Goal: Obtain resource: Download file/media

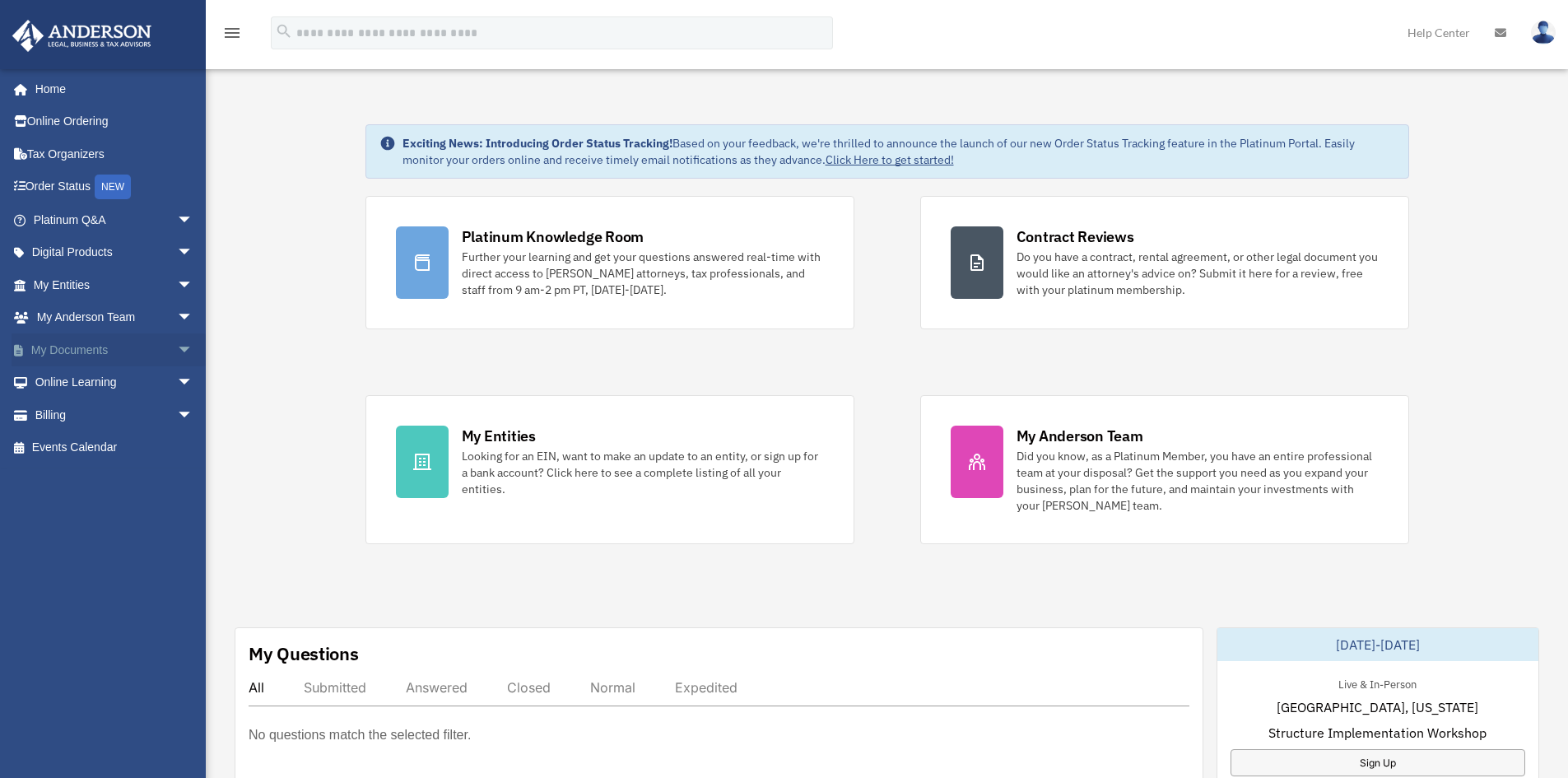
click at [177, 347] on span "arrow_drop_down" at bounding box center [194, 350] width 33 height 34
click at [61, 382] on link "Box" at bounding box center [121, 383] width 195 height 33
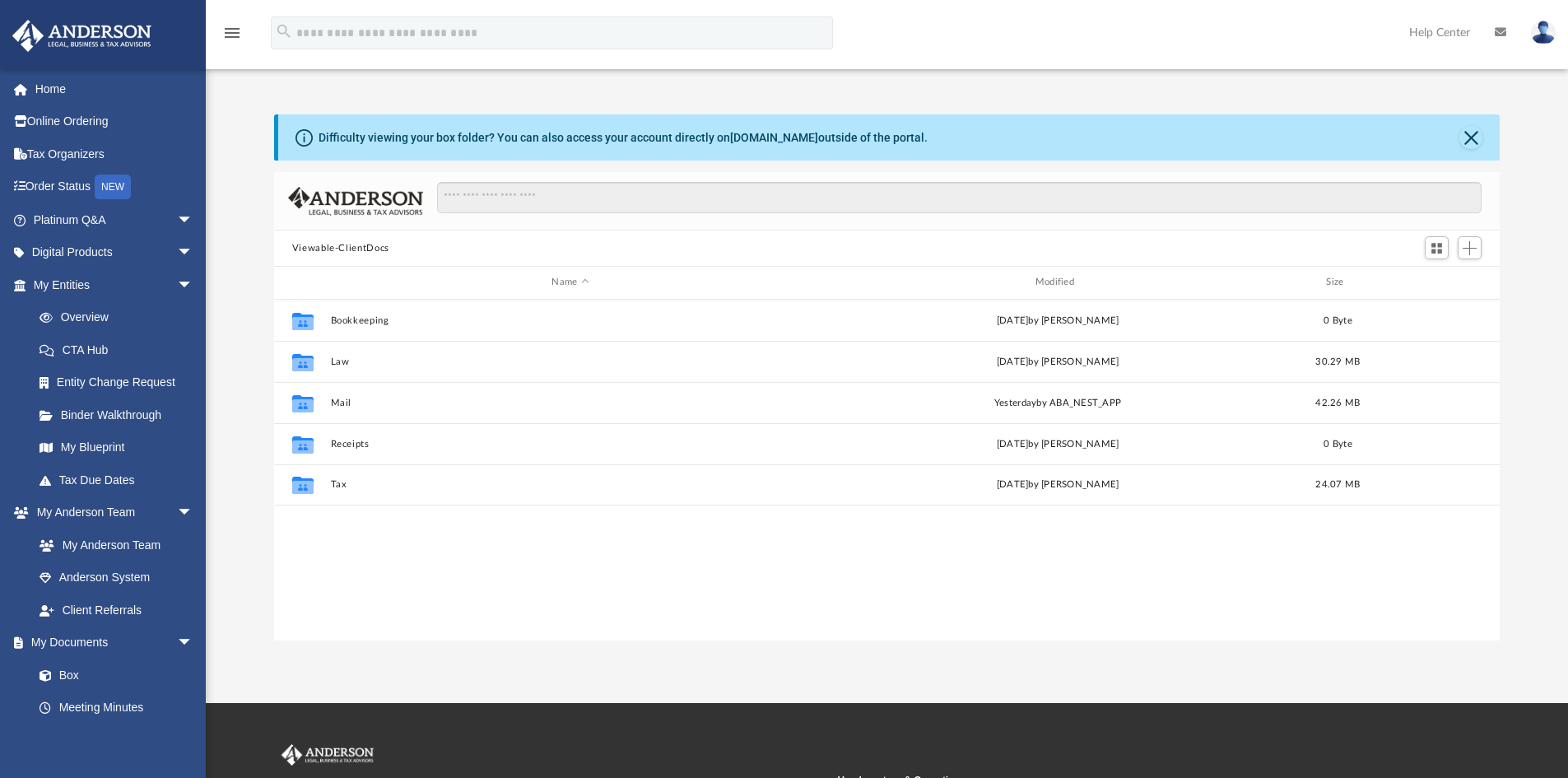
scroll to position [362, 1213]
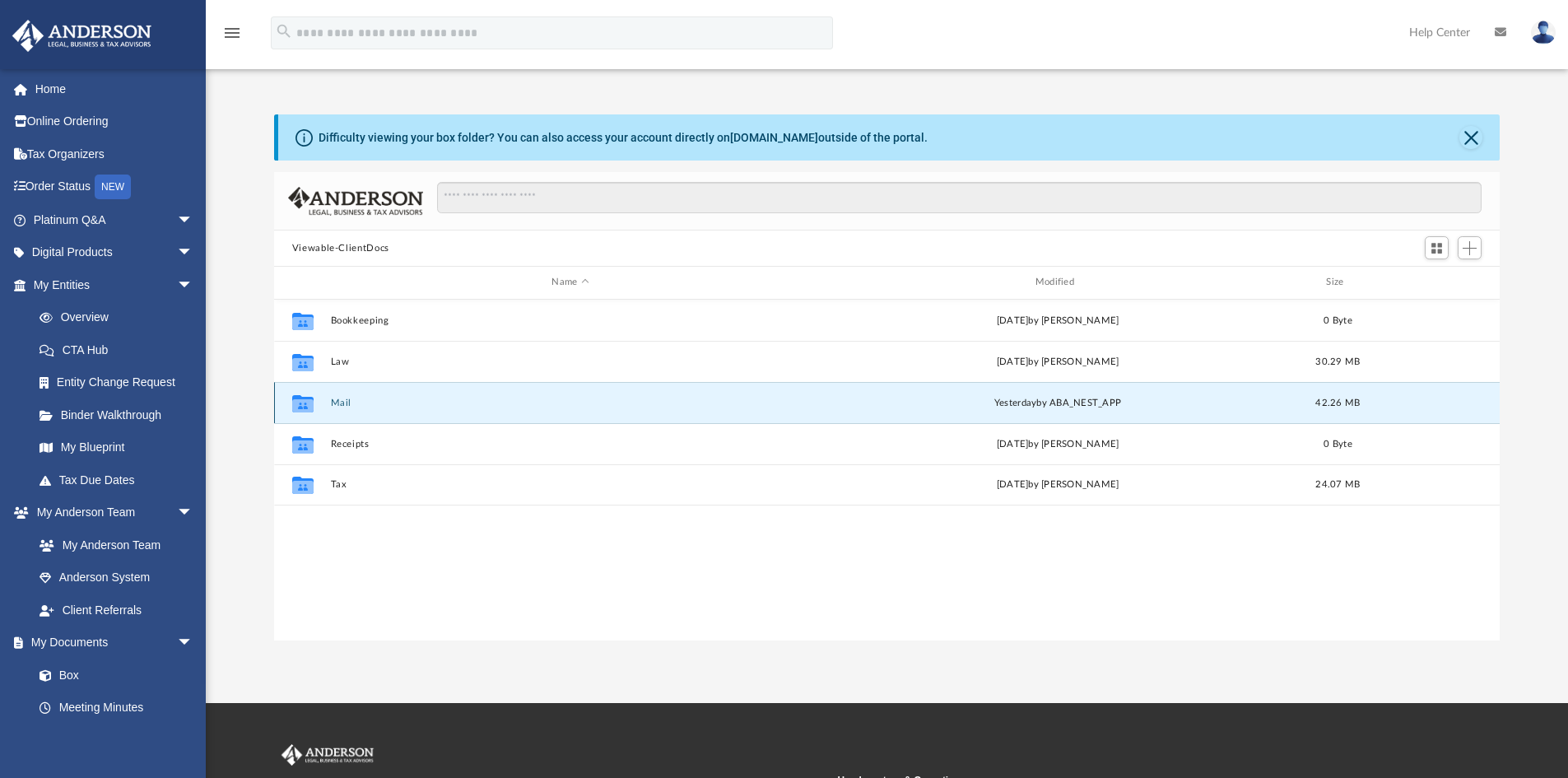
click at [344, 401] on button "Mail" at bounding box center [570, 402] width 480 height 11
click at [341, 401] on button "Mail" at bounding box center [570, 402] width 480 height 11
click at [335, 402] on button "Mail" at bounding box center [570, 402] width 480 height 11
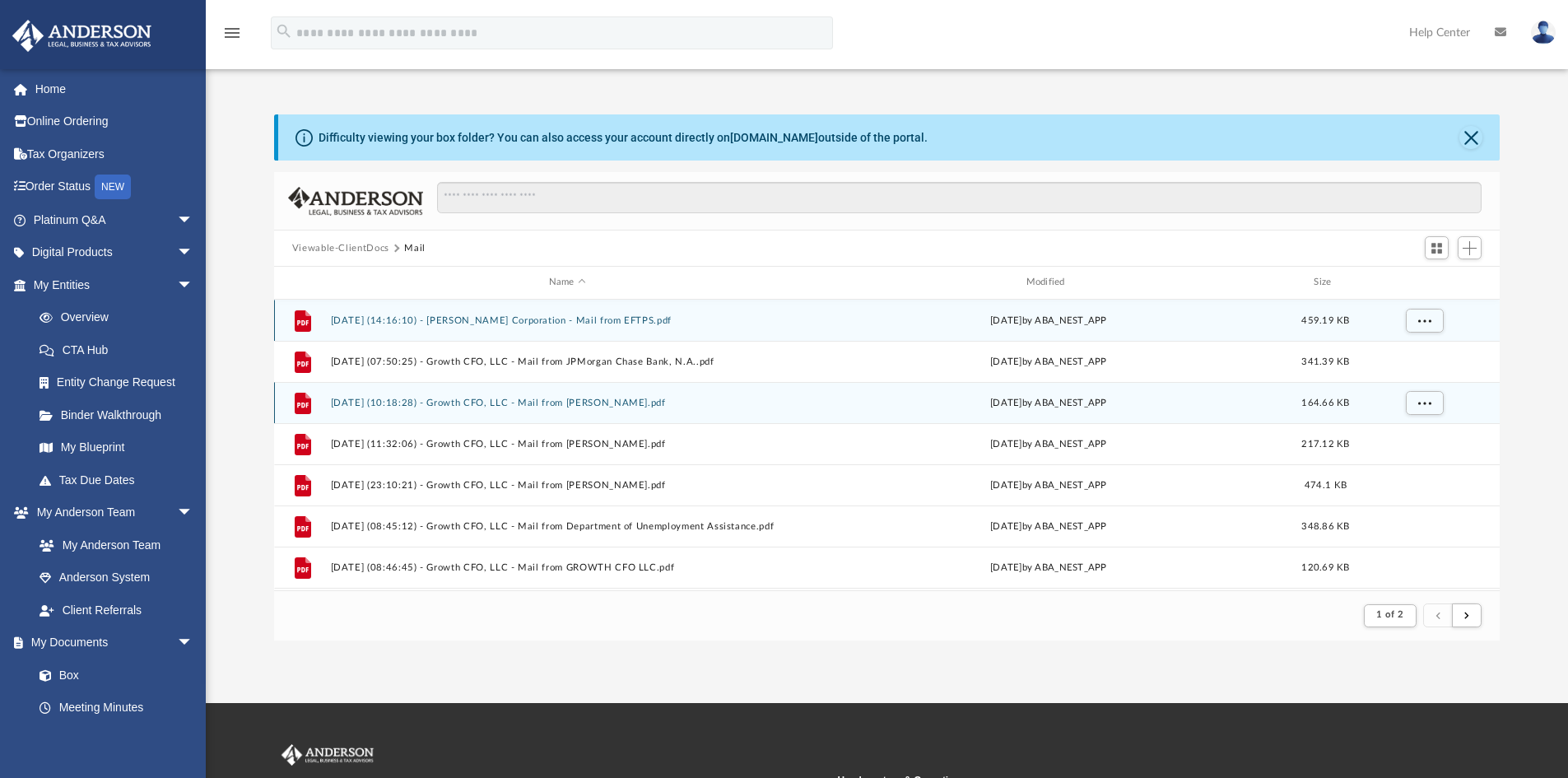
scroll to position [311, 1213]
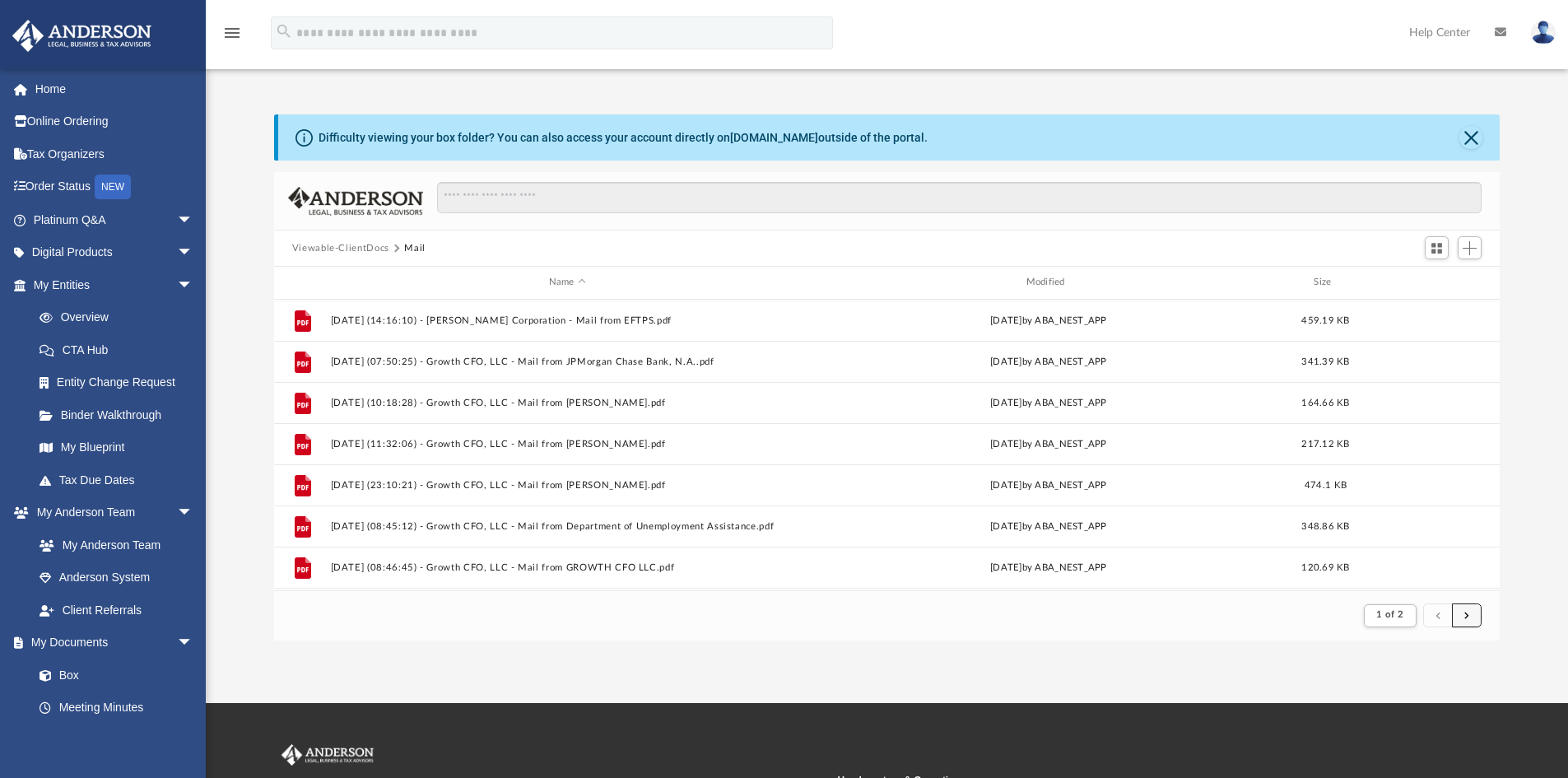
click at [1468, 619] on span "submit" at bounding box center [1466, 614] width 5 height 9
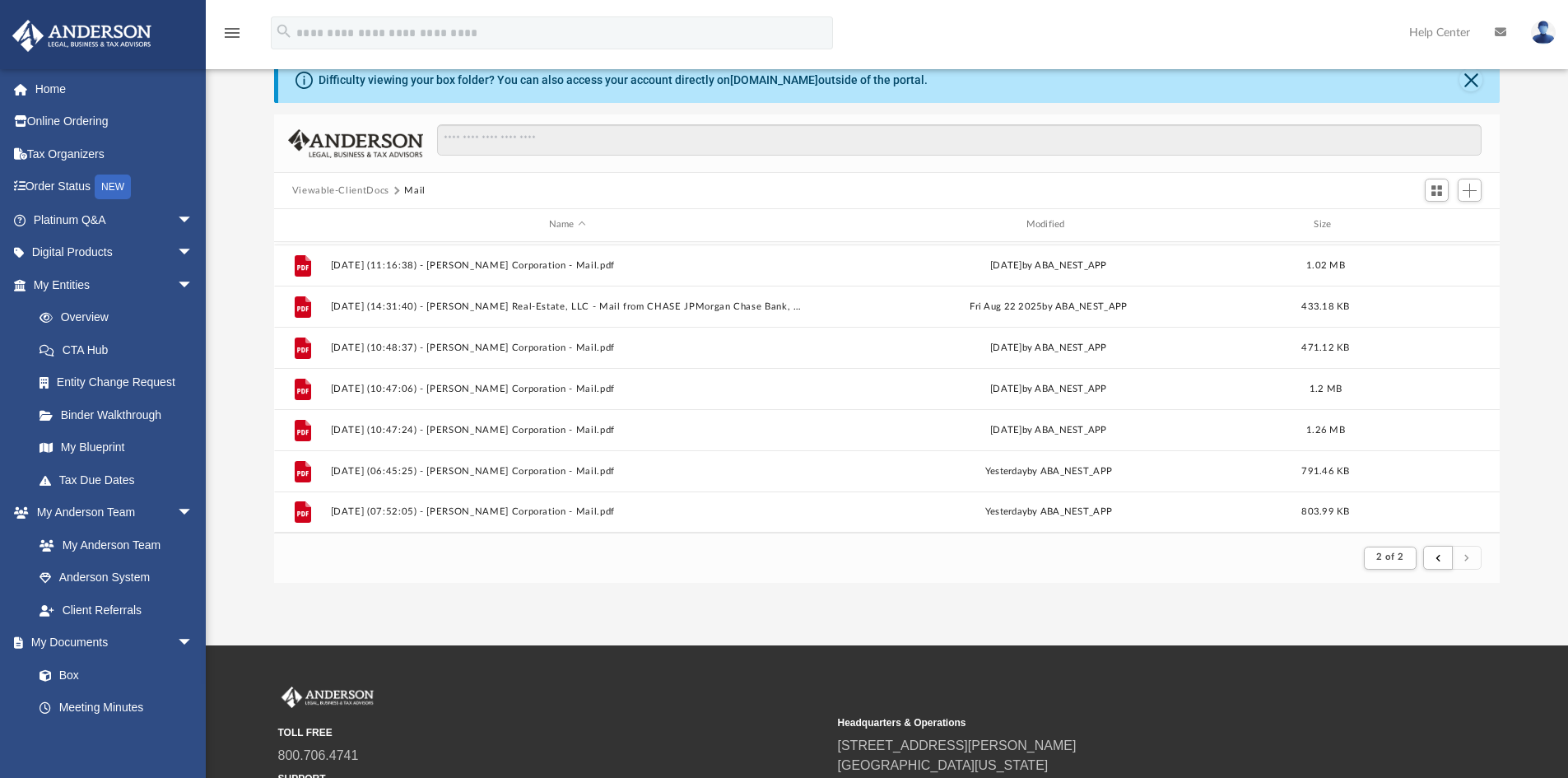
scroll to position [0, 0]
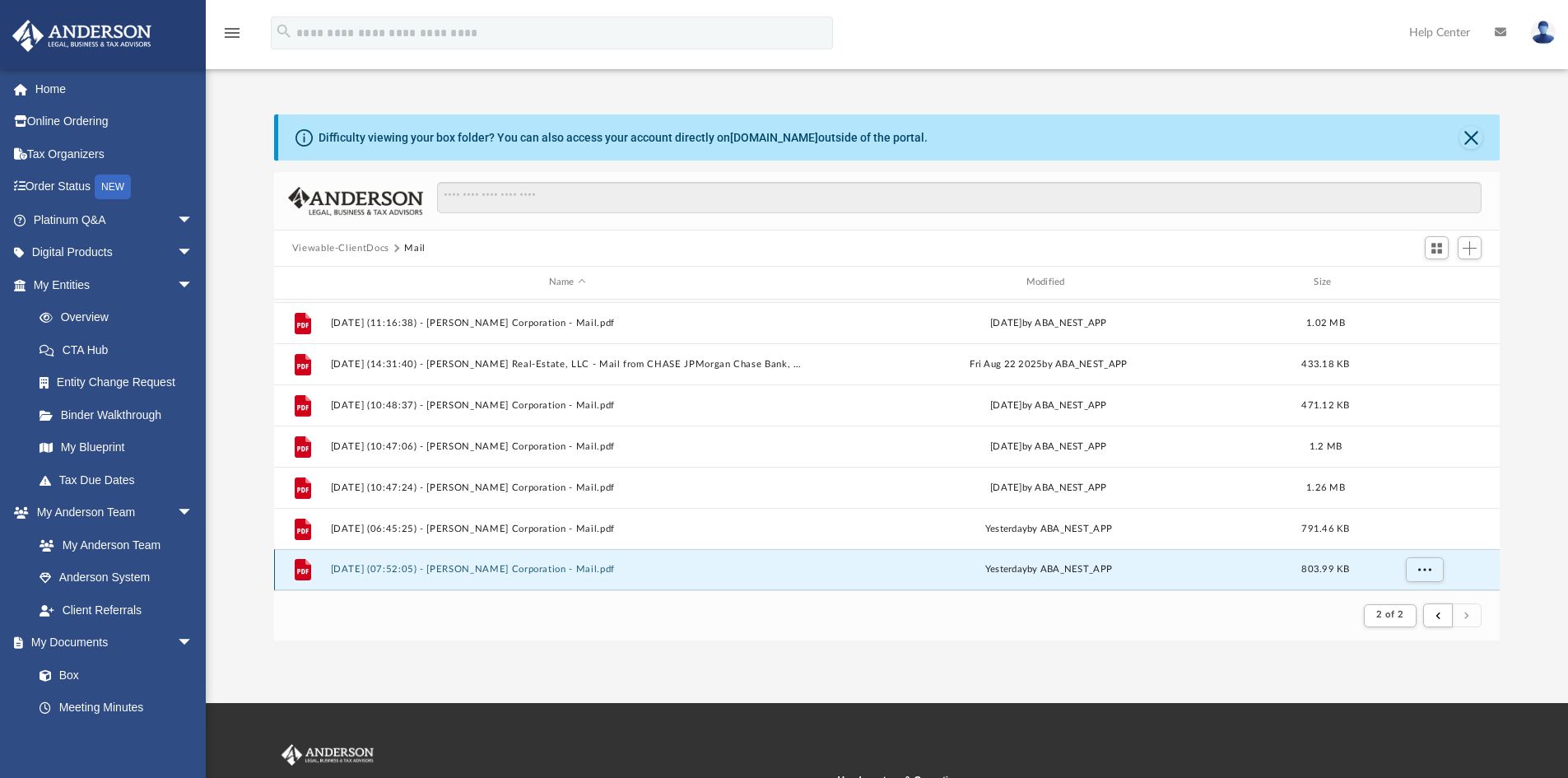
click at [665, 568] on button "[DATE] (07:52:05) - [PERSON_NAME] Corporation - Mail.pdf" at bounding box center [567, 569] width 474 height 11
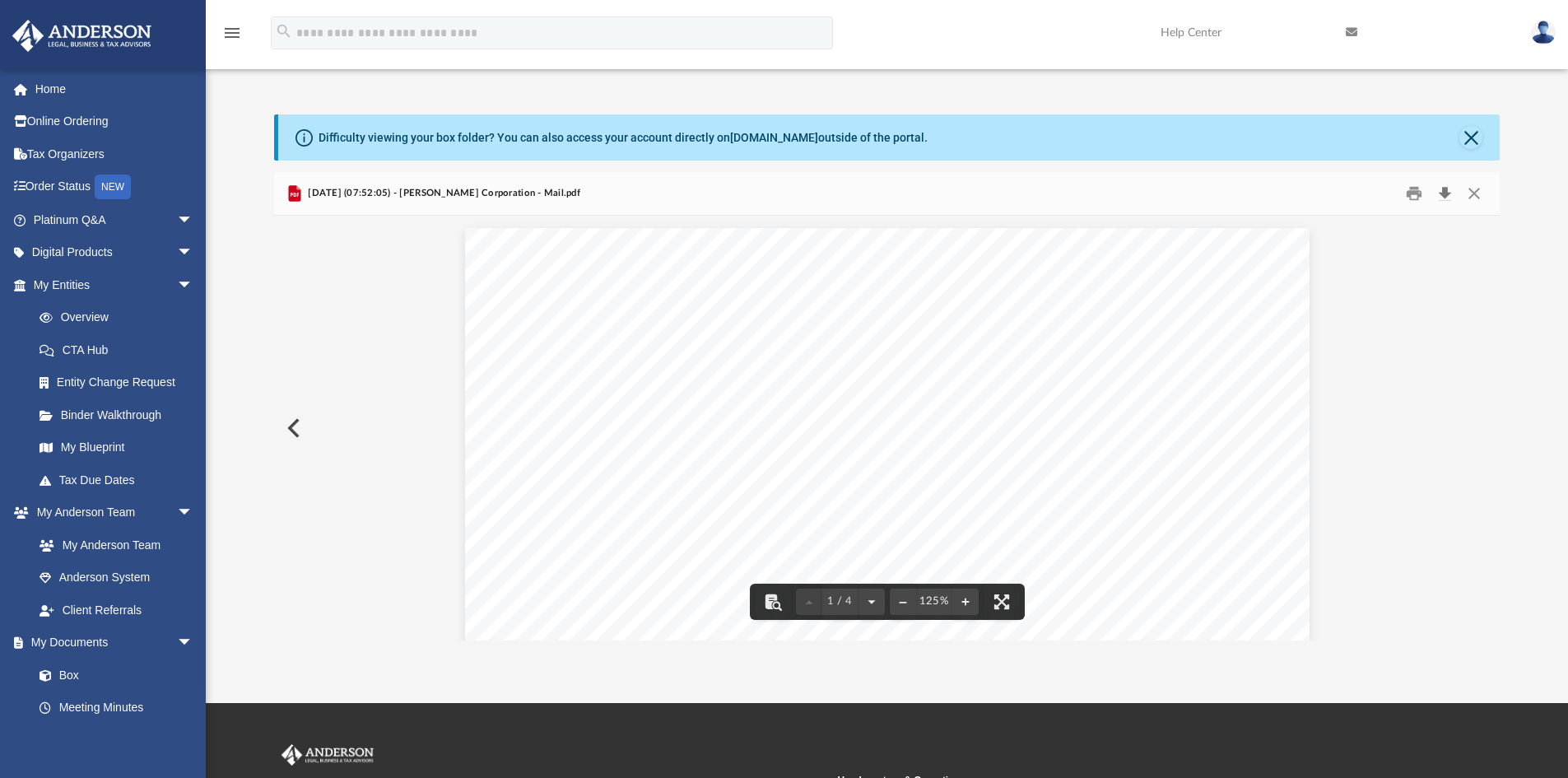
click at [1443, 188] on button "Download" at bounding box center [1445, 194] width 30 height 25
click at [292, 429] on button "Preview" at bounding box center [292, 428] width 37 height 46
click at [289, 430] on button "Preview" at bounding box center [292, 428] width 37 height 46
click at [290, 424] on button "Preview" at bounding box center [292, 428] width 37 height 46
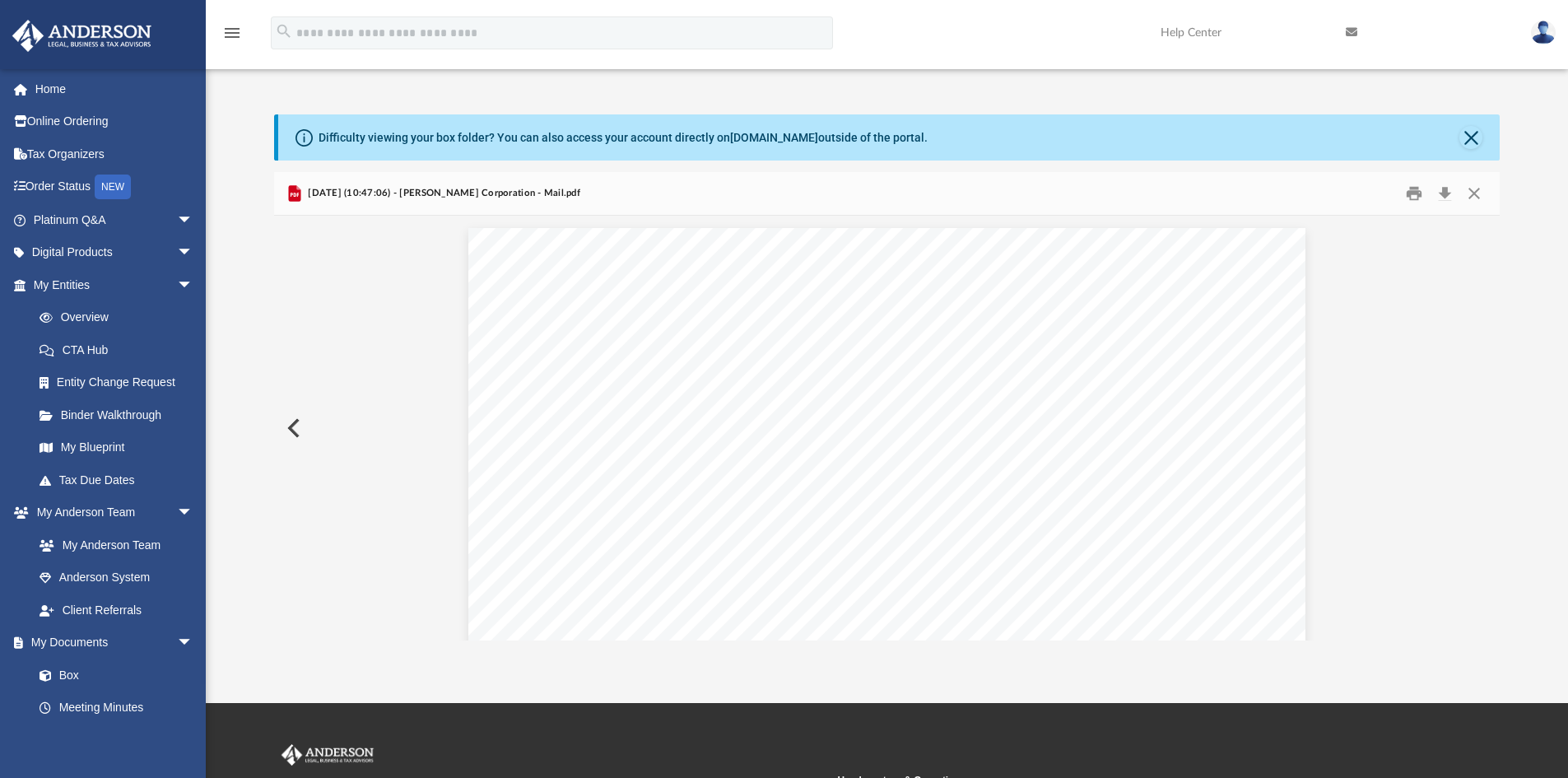
scroll to position [2199, 0]
click at [288, 424] on button "Preview" at bounding box center [292, 428] width 37 height 46
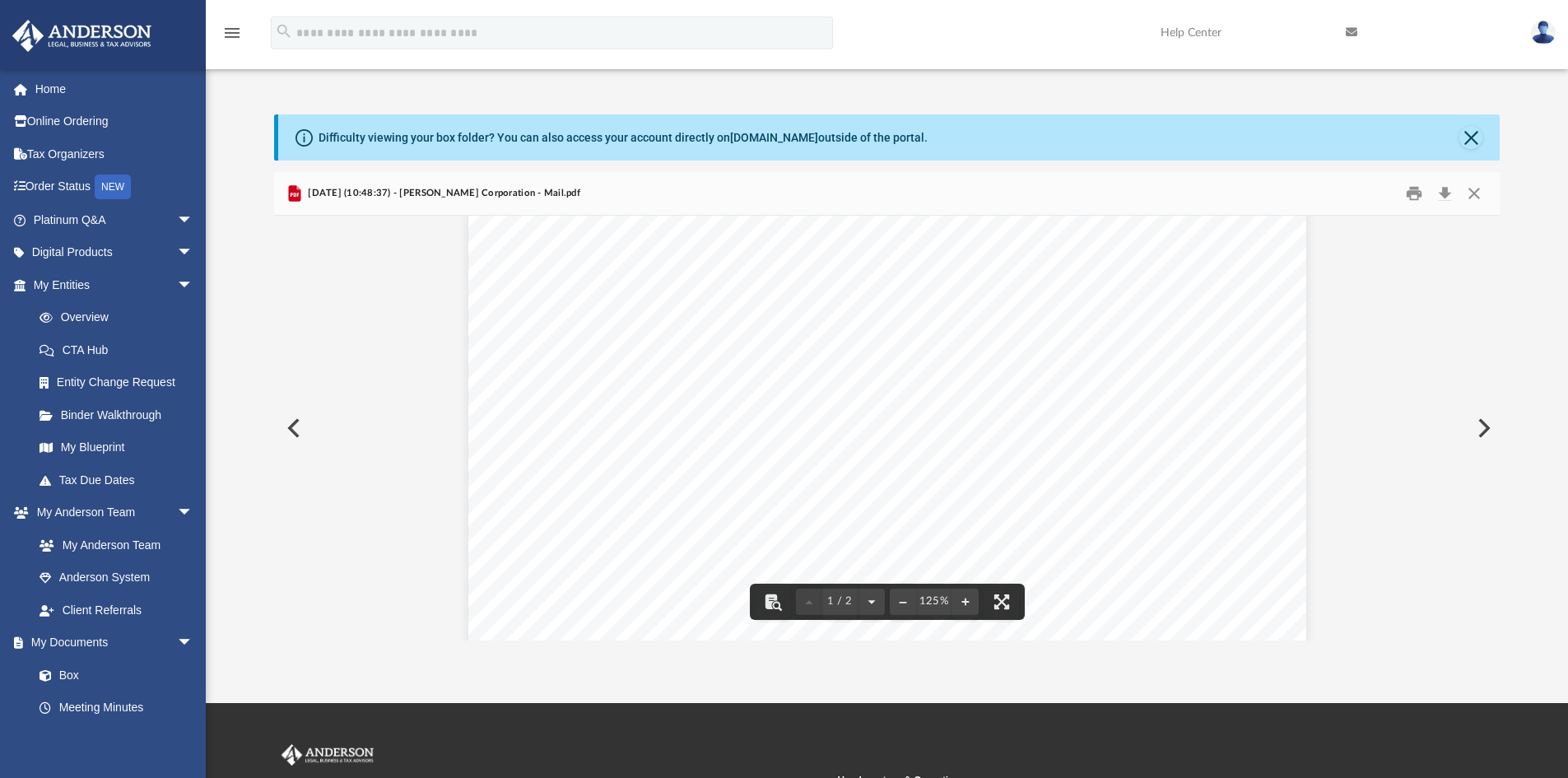
scroll to position [0, 0]
click at [286, 426] on button "Preview" at bounding box center [292, 428] width 37 height 46
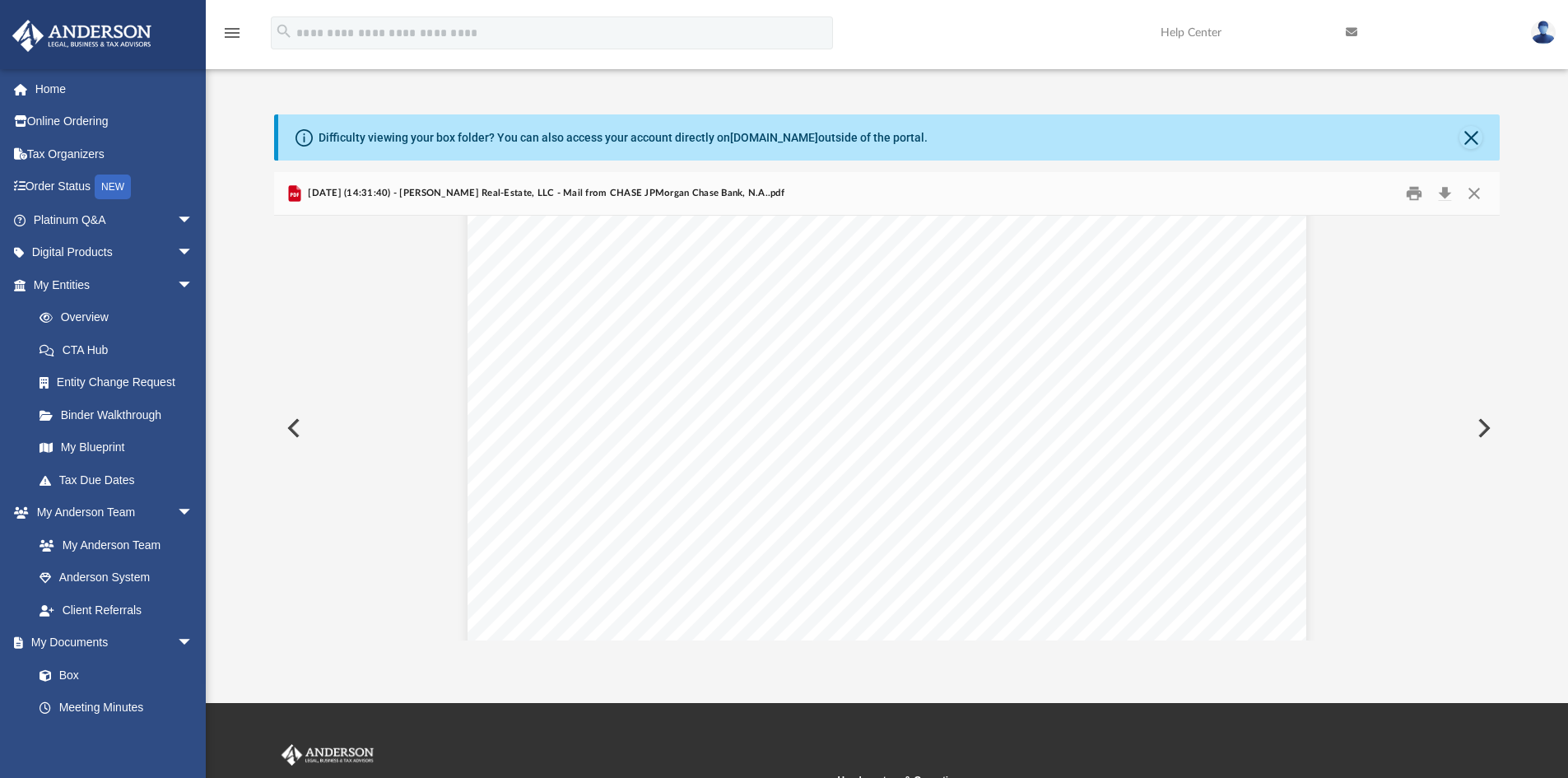
click at [292, 429] on button "Preview" at bounding box center [292, 428] width 37 height 46
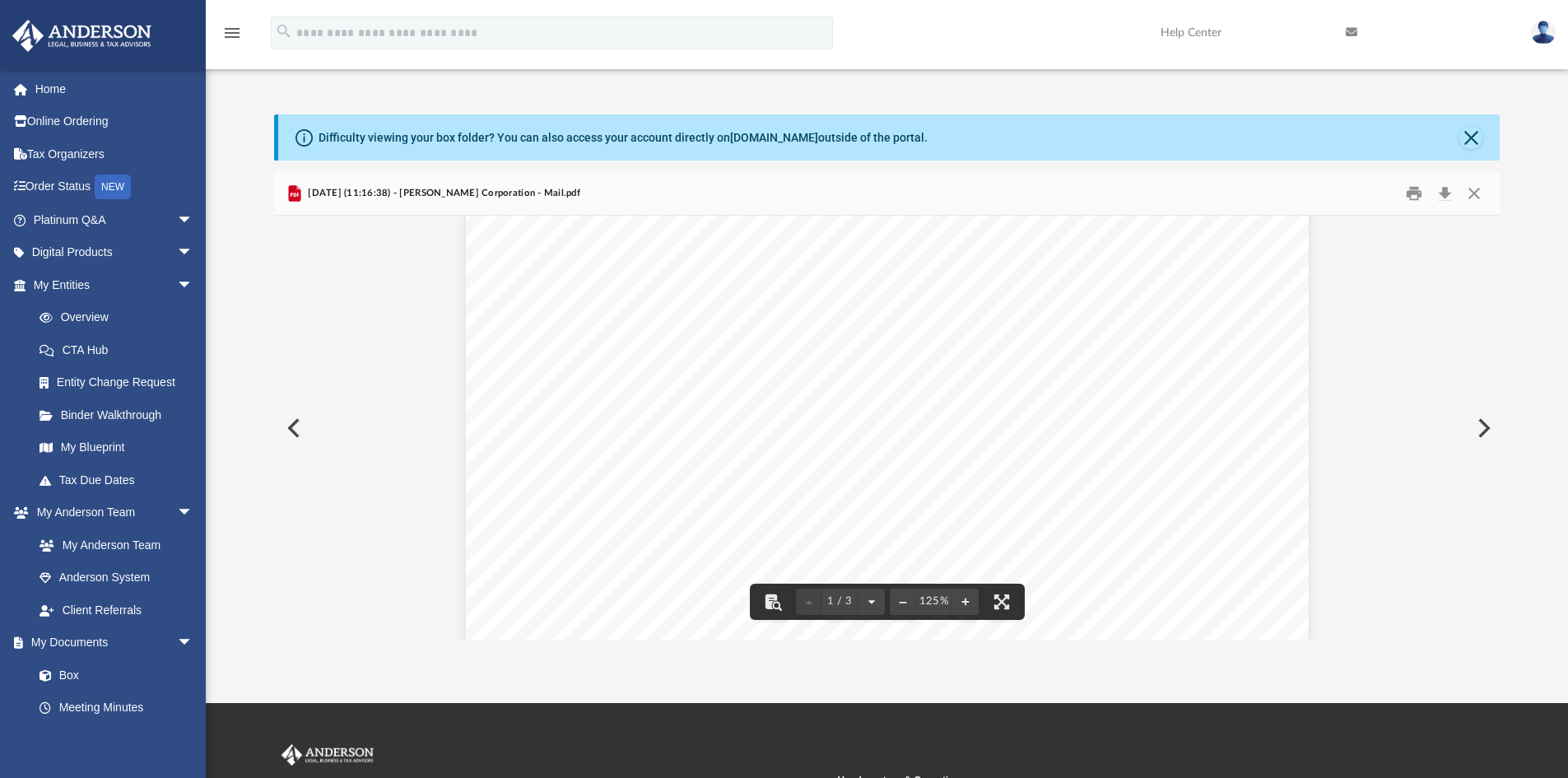
scroll to position [905, 0]
click at [289, 424] on button "Preview" at bounding box center [292, 428] width 37 height 46
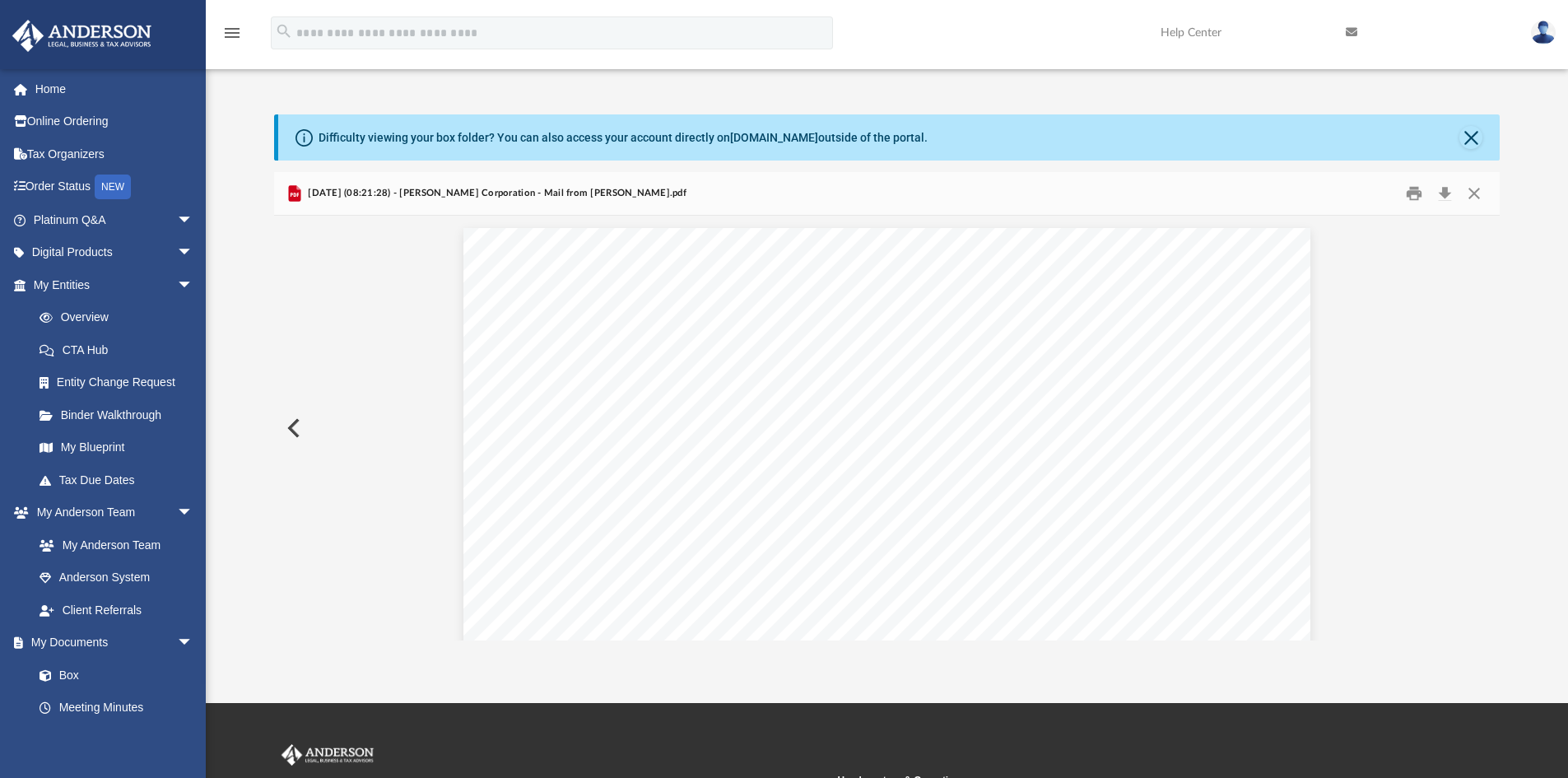
click at [289, 424] on button "Preview" at bounding box center [292, 428] width 37 height 46
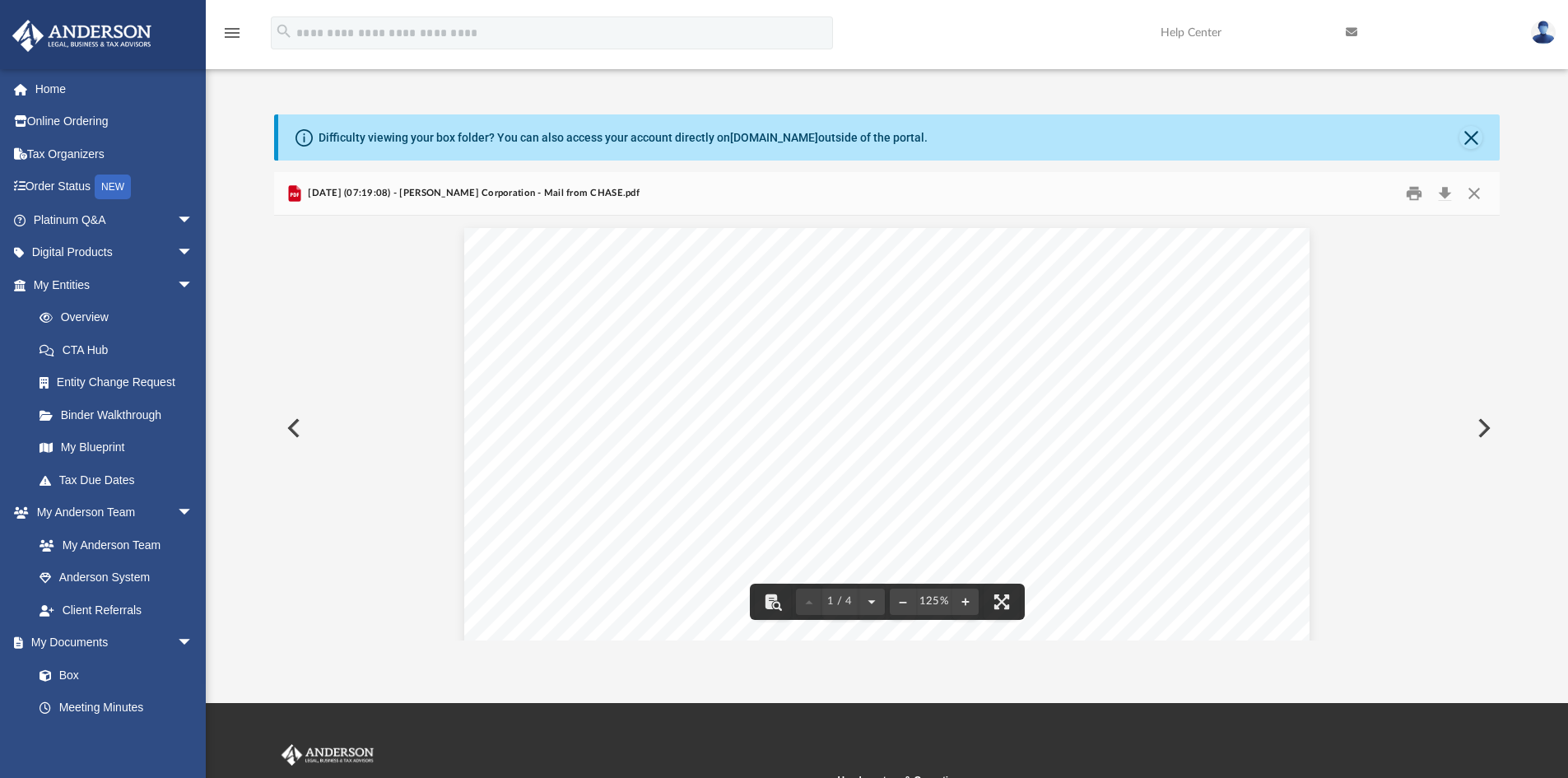
click at [305, 428] on button "Preview" at bounding box center [292, 428] width 37 height 46
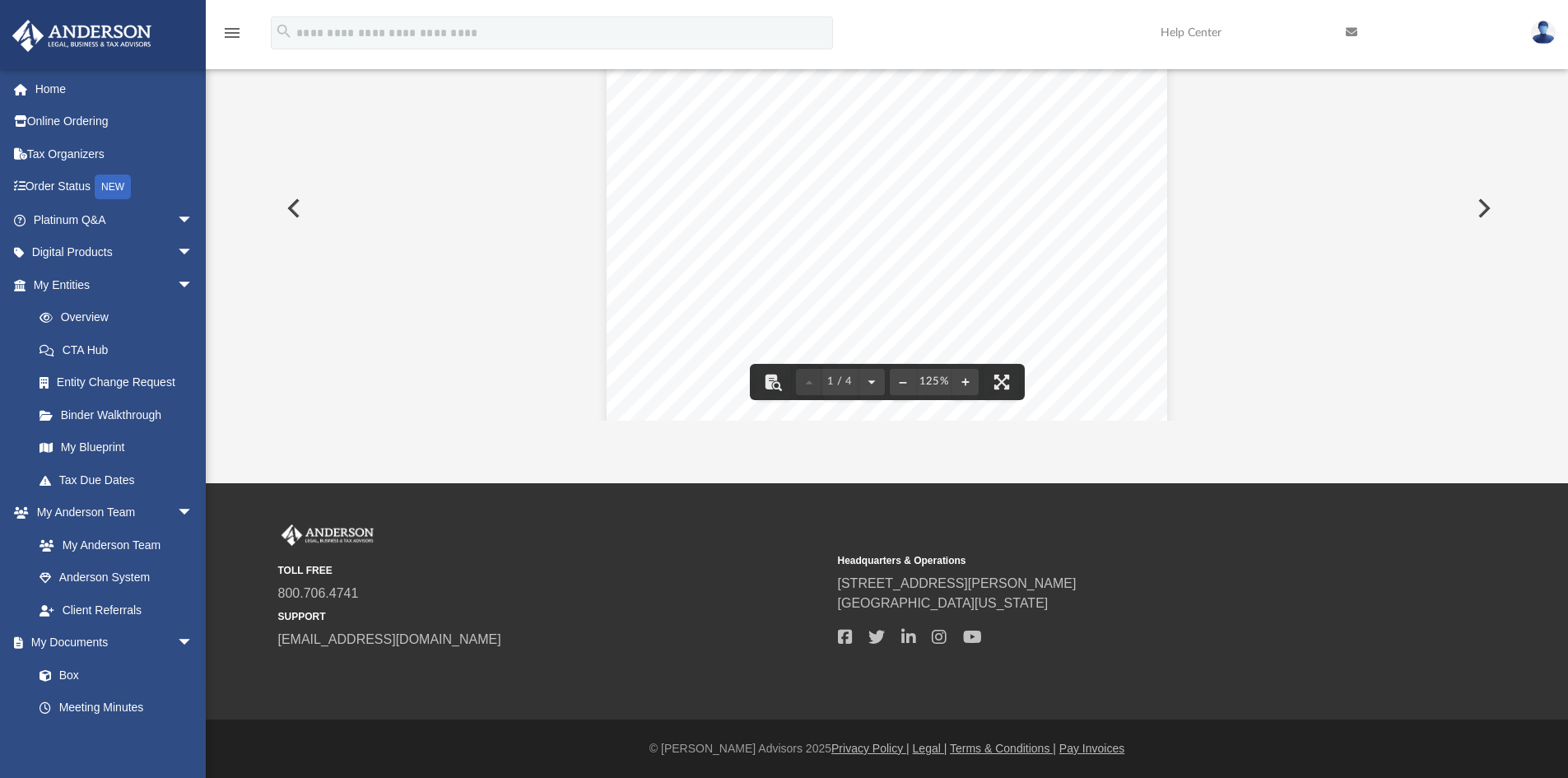
scroll to position [0, 0]
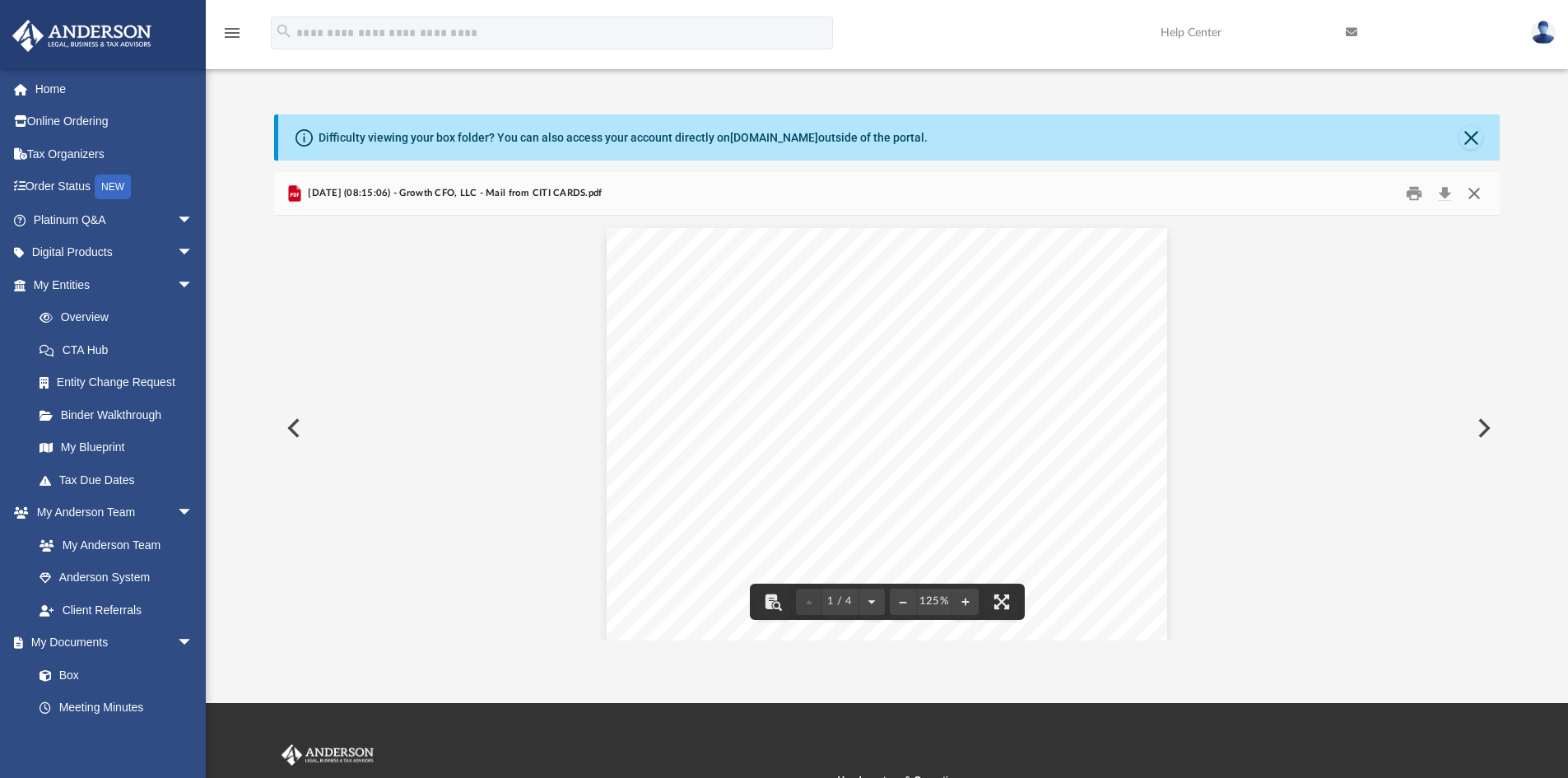
click at [1474, 196] on button "Close" at bounding box center [1473, 194] width 30 height 25
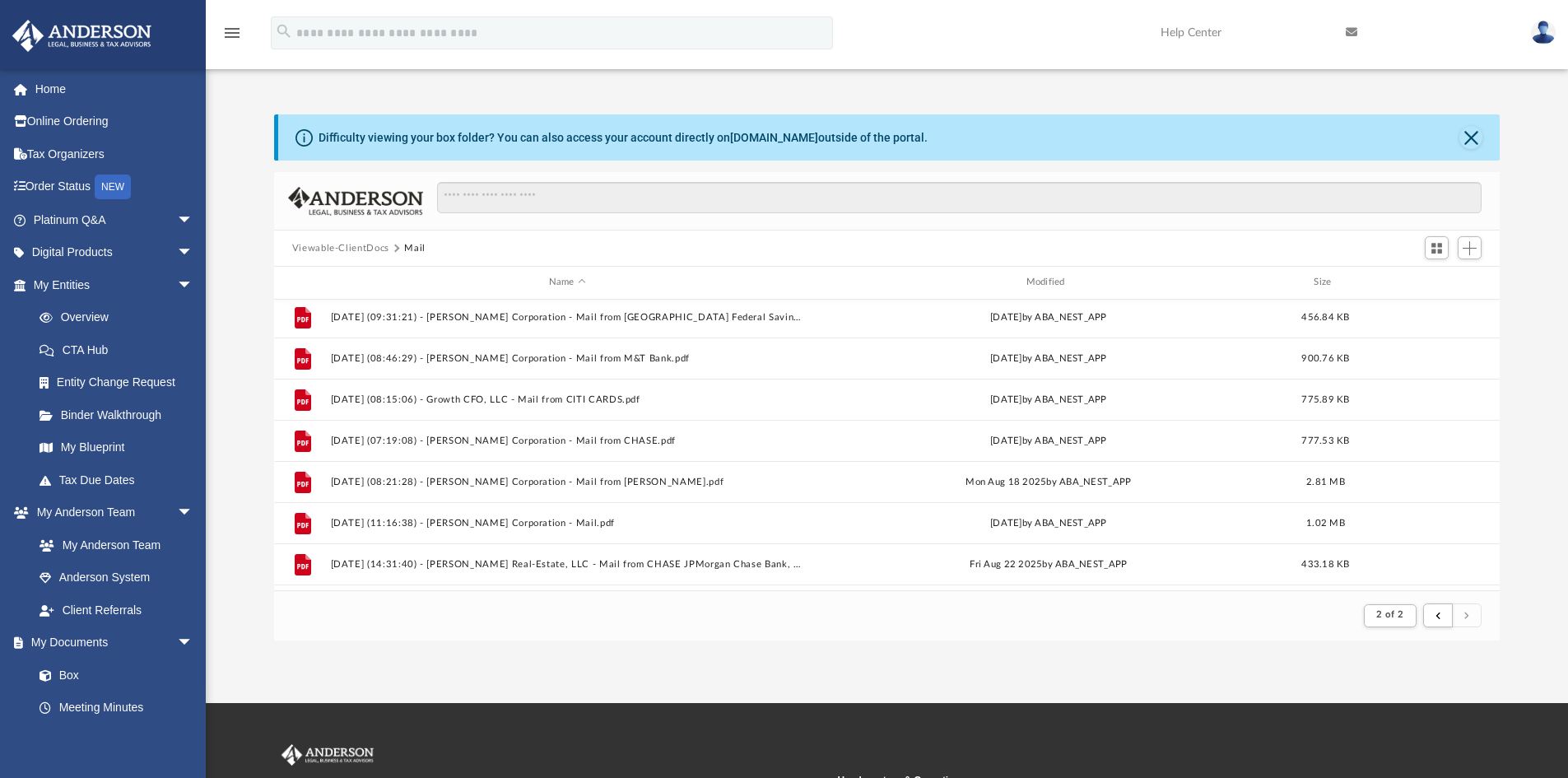
scroll to position [82, 0]
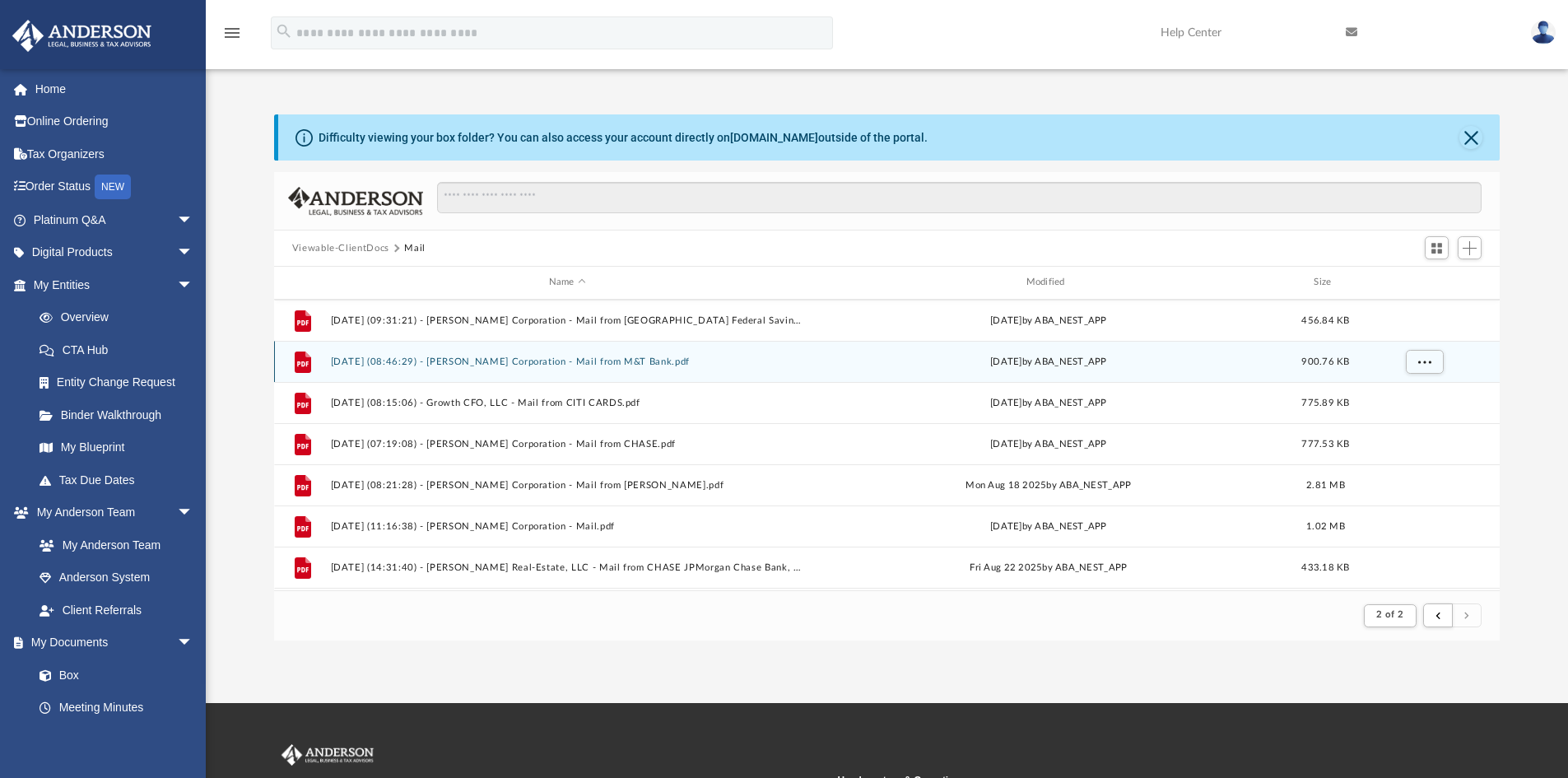
click at [582, 355] on div "File [DATE] (08:46:29) - [PERSON_NAME] Corporation - Mail from M&T Bank.pdf [DA…" at bounding box center [887, 361] width 1227 height 41
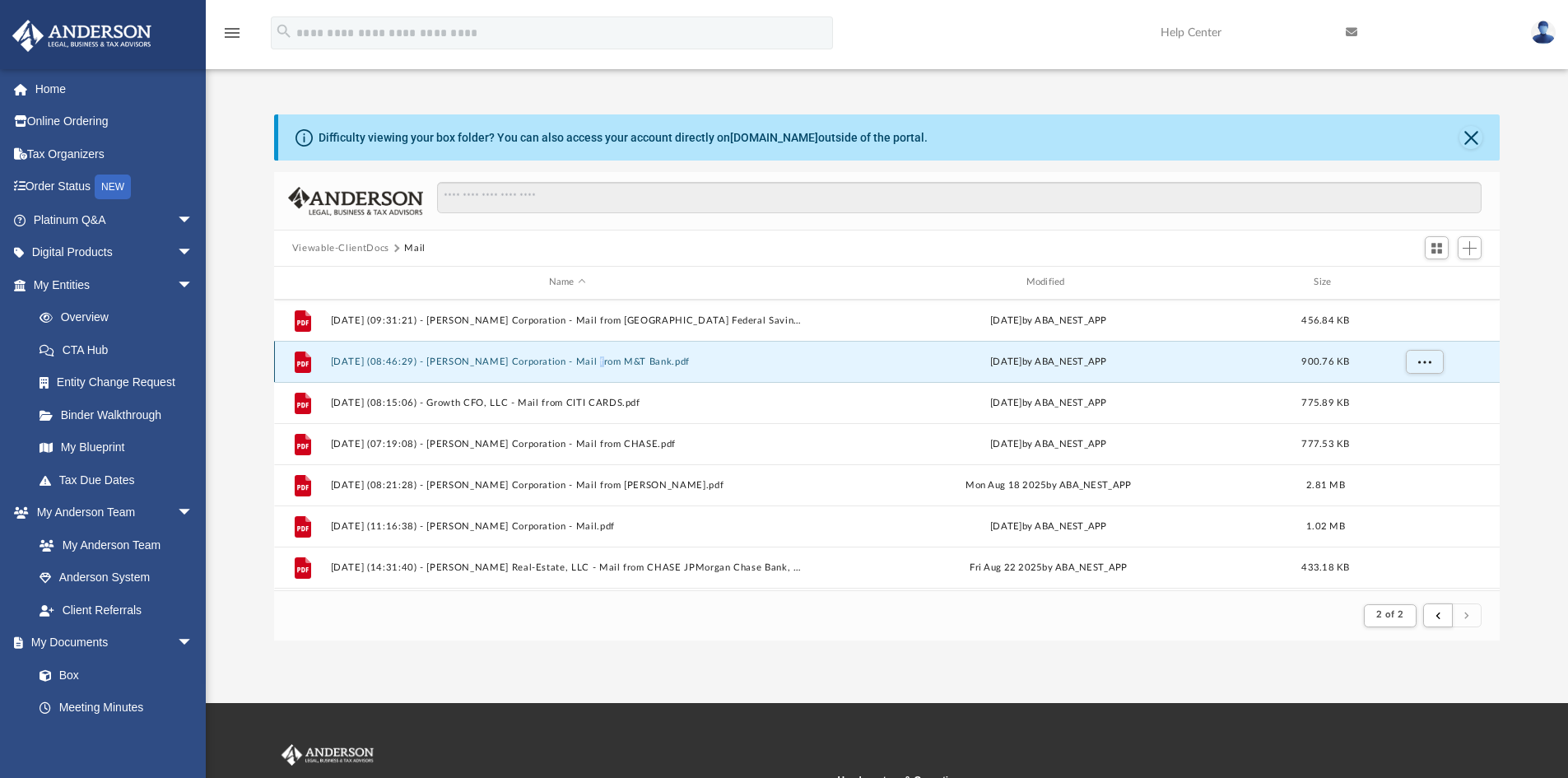
click at [582, 355] on div "File [DATE] (08:46:29) - [PERSON_NAME] Corporation - Mail from M&T Bank.pdf [DA…" at bounding box center [887, 361] width 1227 height 41
click at [676, 366] on button "[DATE] (08:46:29) - [PERSON_NAME] Corporation - Mail from M&T Bank.pdf" at bounding box center [567, 362] width 474 height 11
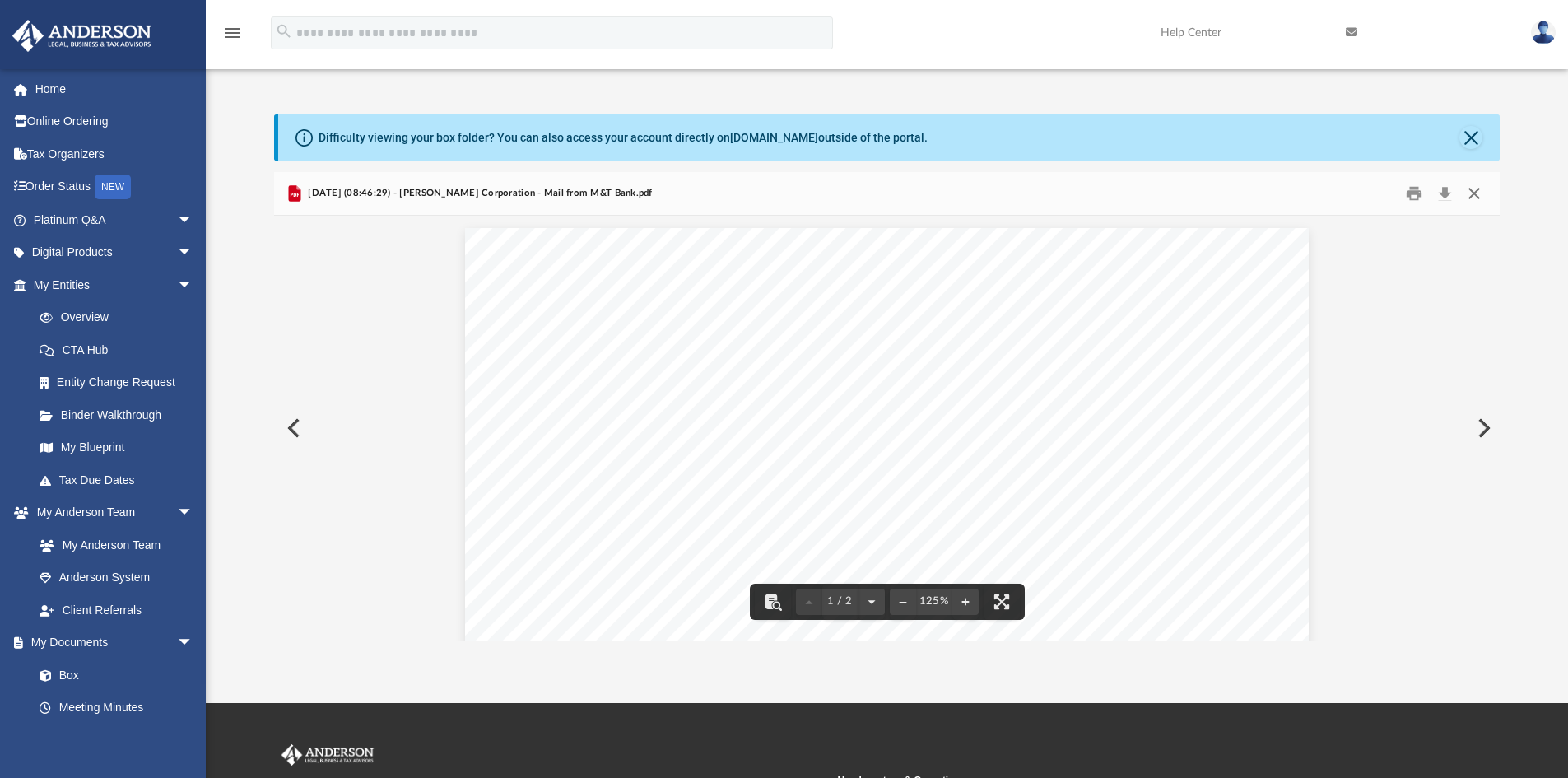
click at [1466, 188] on button "Close" at bounding box center [1473, 194] width 30 height 25
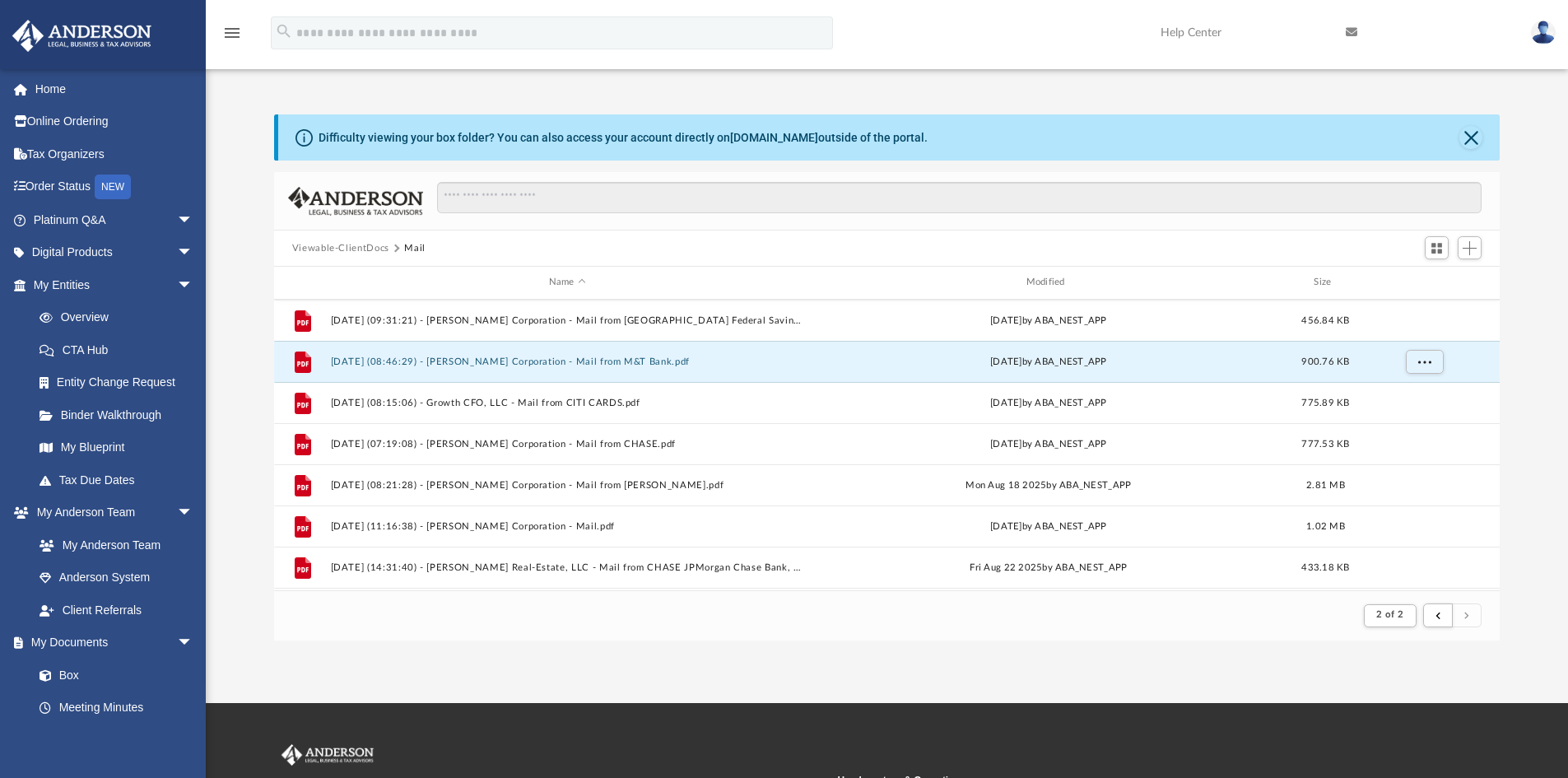
click at [1537, 444] on div "Difficulty viewing your box folder? You can also access your account directly o…" at bounding box center [886, 377] width 1363 height 525
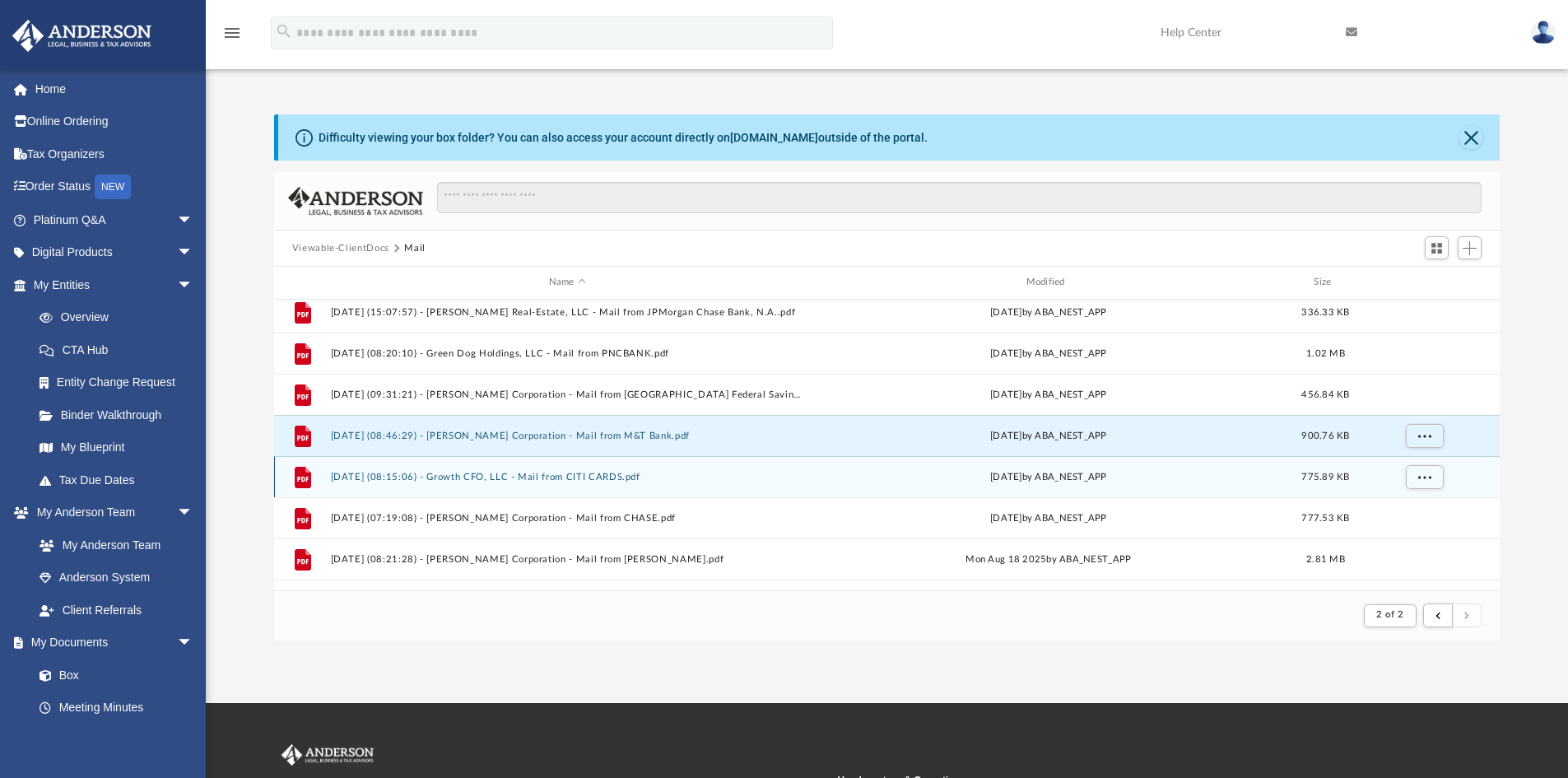
scroll to position [0, 0]
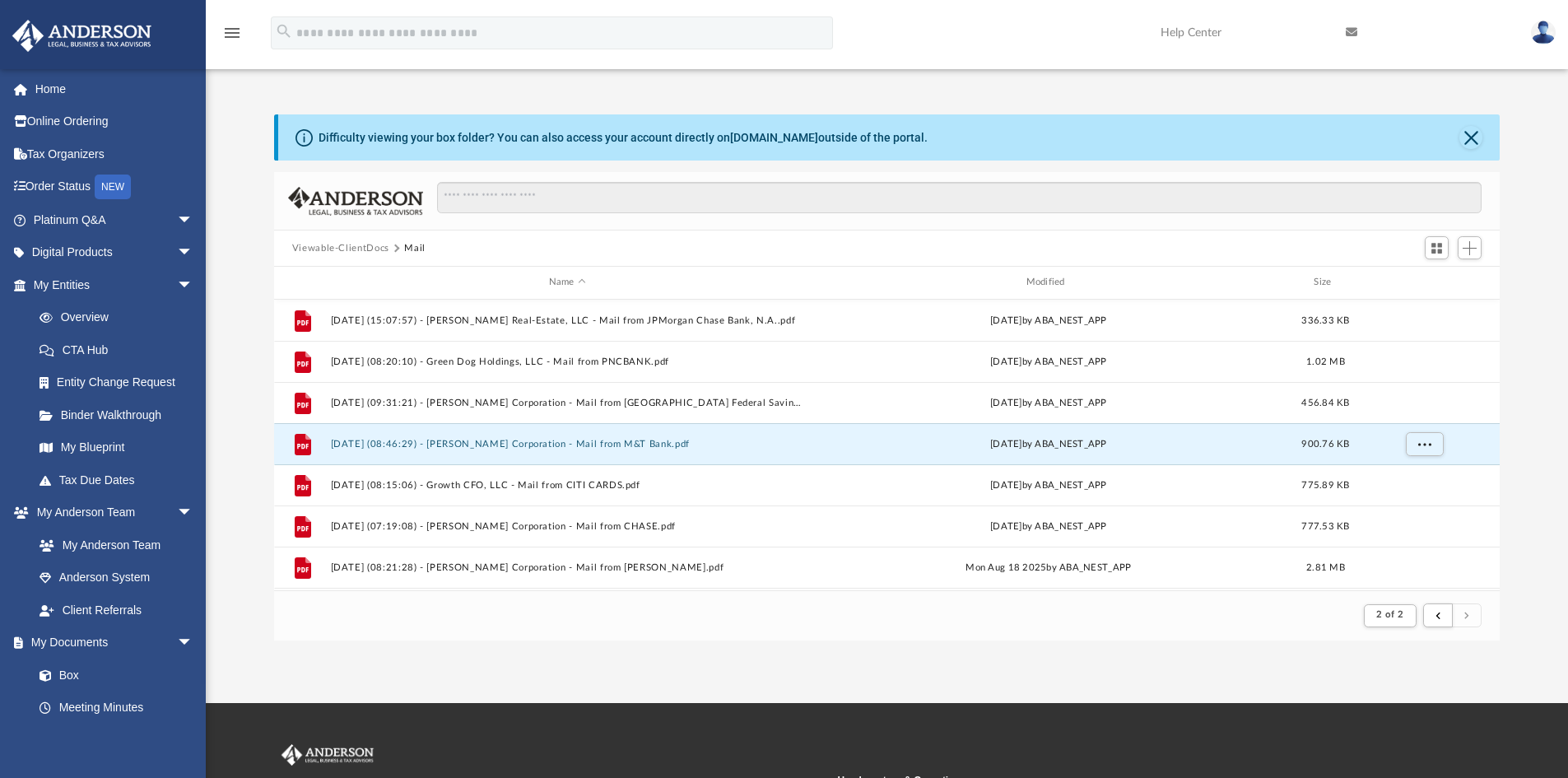
click at [1548, 25] on img at bounding box center [1544, 32] width 25 height 24
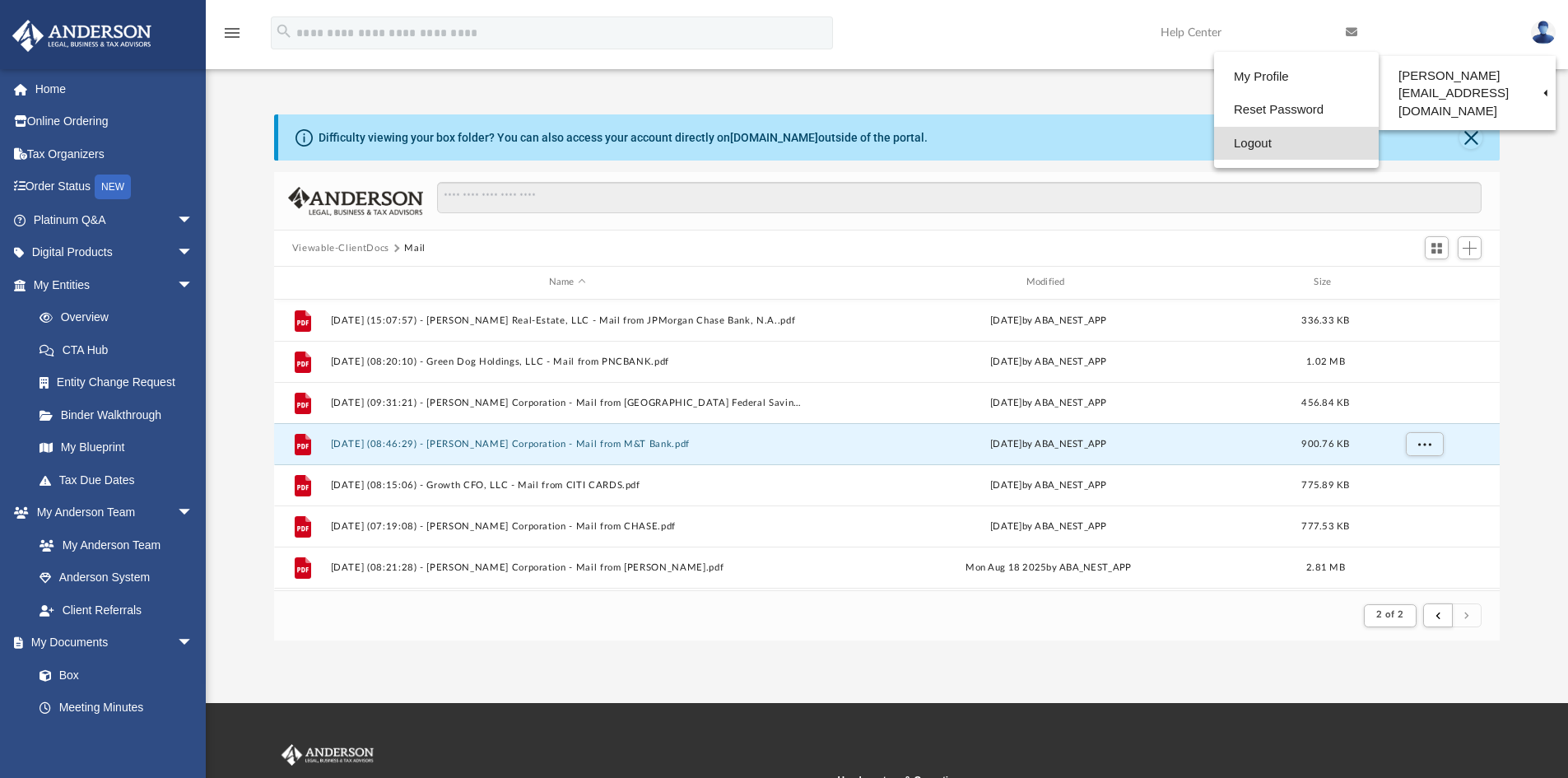
click at [1257, 146] on link "Logout" at bounding box center [1296, 143] width 165 height 34
